Goal: Navigation & Orientation: Find specific page/section

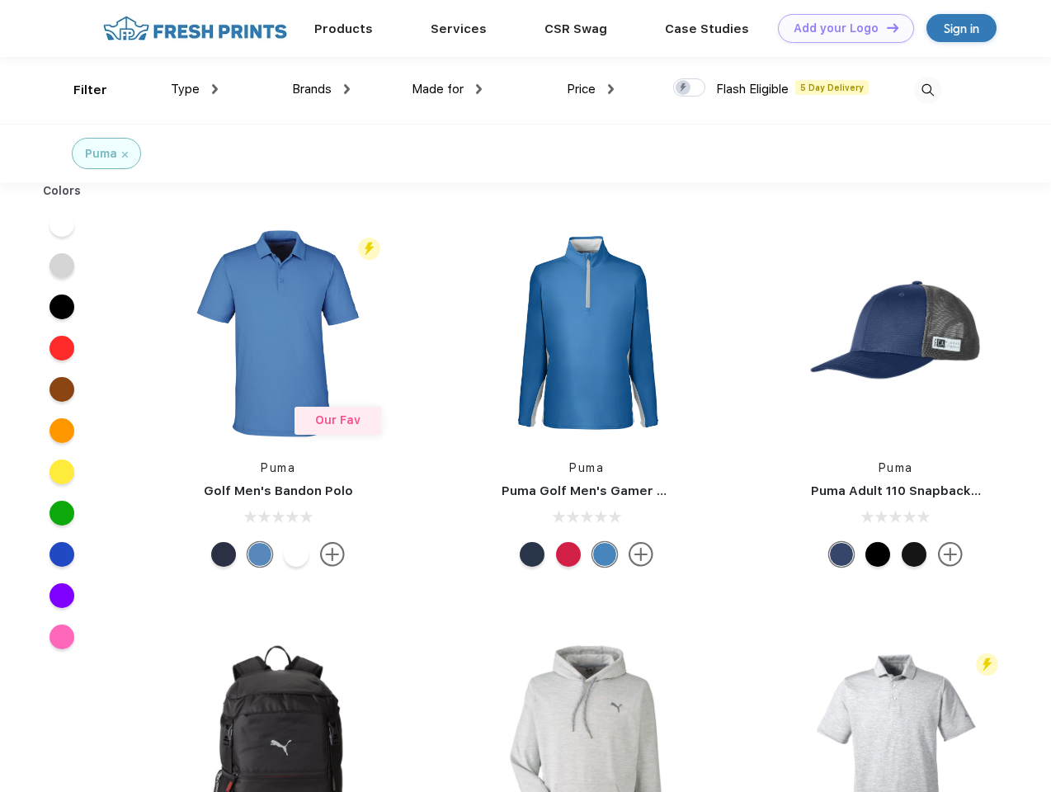
click at [840, 28] on link "Add your Logo Design Tool" at bounding box center [846, 28] width 136 height 29
click at [0, 0] on div "Design Tool" at bounding box center [0, 0] width 0 height 0
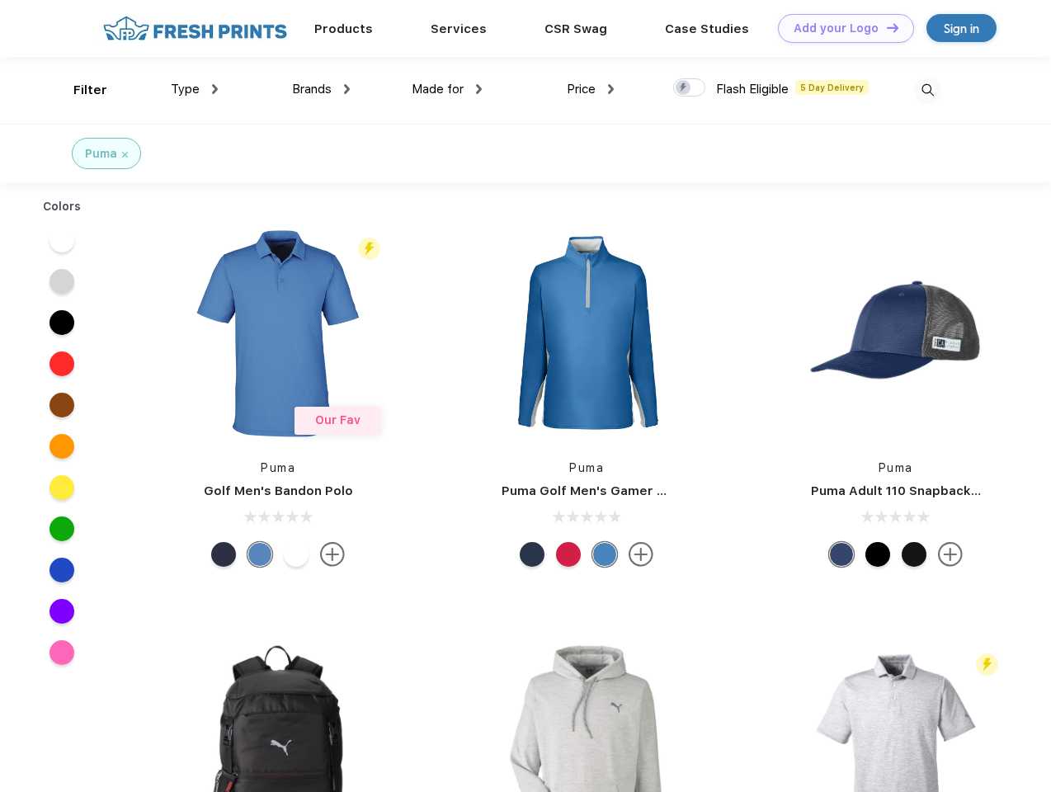
click at [885, 27] on link "Add your Logo Design Tool" at bounding box center [846, 28] width 136 height 29
click at [79, 90] on div "Filter" at bounding box center [90, 90] width 34 height 19
click at [195, 89] on span "Type" at bounding box center [185, 89] width 29 height 15
click at [321, 89] on span "Brands" at bounding box center [312, 89] width 40 height 15
click at [447, 89] on span "Made for" at bounding box center [438, 89] width 52 height 15
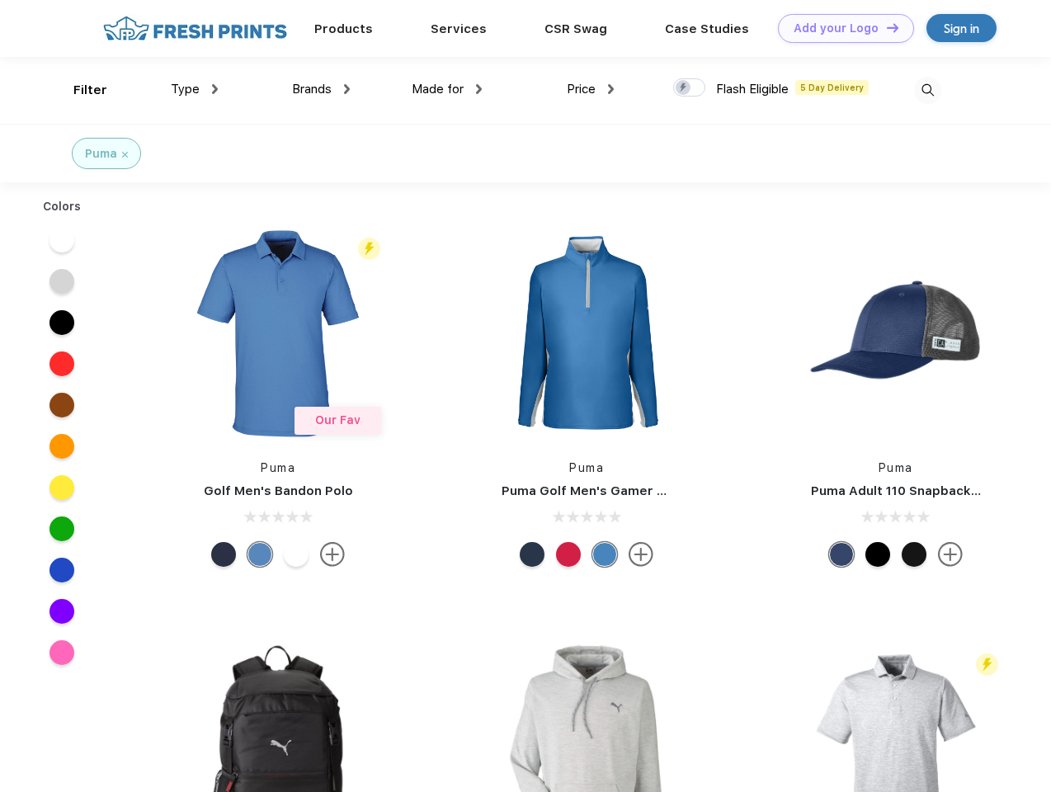
click at [591, 89] on span "Price" at bounding box center [581, 89] width 29 height 15
click at [690, 88] on div at bounding box center [689, 87] width 32 height 18
click at [684, 88] on input "checkbox" at bounding box center [678, 83] width 11 height 11
click at [927, 90] on img at bounding box center [927, 90] width 27 height 27
